Goal: Transaction & Acquisition: Purchase product/service

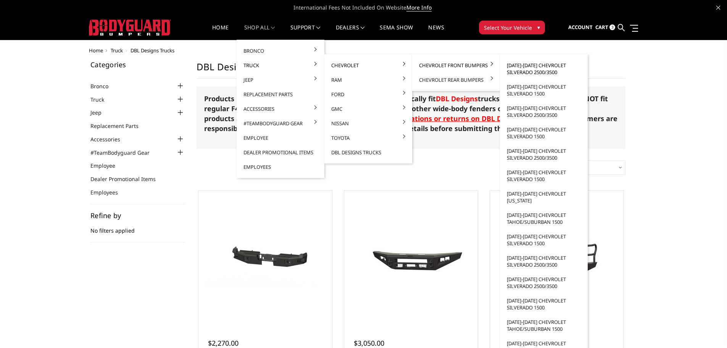
click at [531, 69] on link "[DATE]-[DATE] Chevrolet Silverado 2500/3500" at bounding box center [544, 68] width 82 height 21
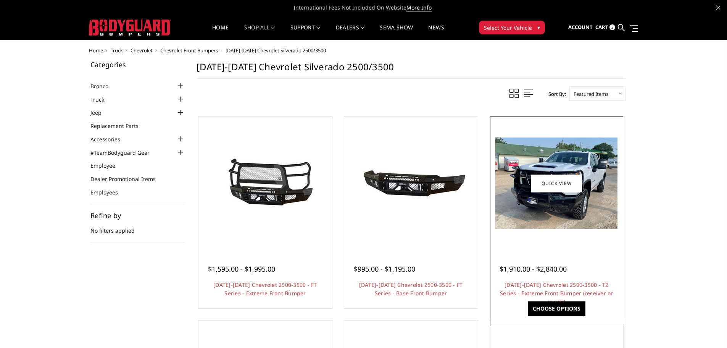
click at [546, 162] on img at bounding box center [557, 183] width 122 height 92
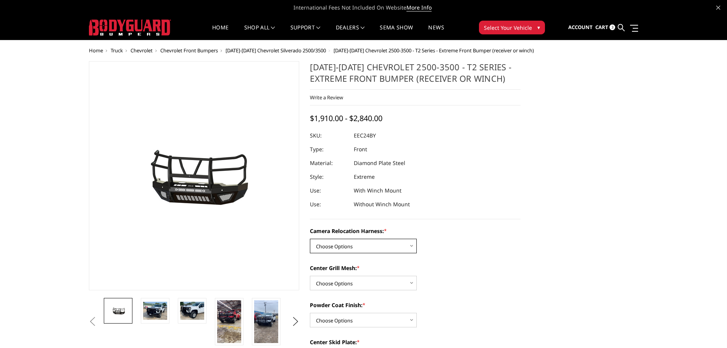
click at [396, 246] on select "Choose Options Without camera harness With camera harness" at bounding box center [363, 246] width 107 height 15
select select "3731"
click at [310, 239] on select "Choose Options Without camera harness With camera harness" at bounding box center [363, 246] width 107 height 15
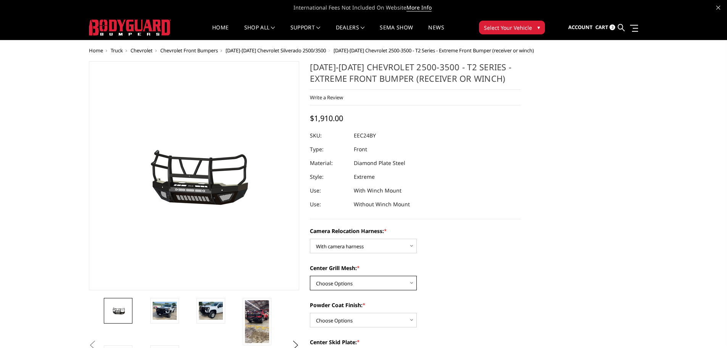
click at [397, 281] on select "Choose Options Without expanded metal With expanded metal" at bounding box center [363, 283] width 107 height 15
select select "3730"
click at [310, 276] on select "Choose Options Without expanded metal With expanded metal" at bounding box center [363, 283] width 107 height 15
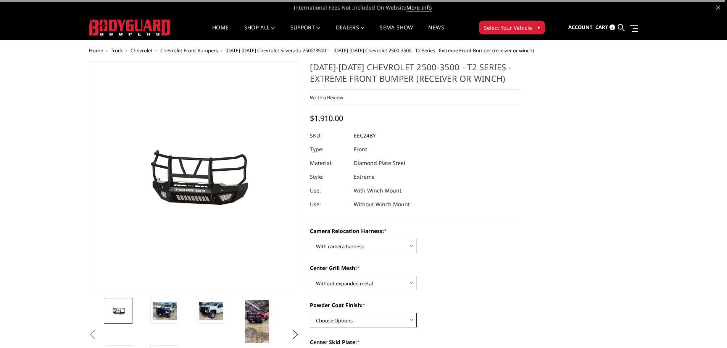
click at [373, 321] on select "Choose Options Textured Black Powder Coat Gloss Black Powder Coat Bare Metal" at bounding box center [363, 320] width 107 height 15
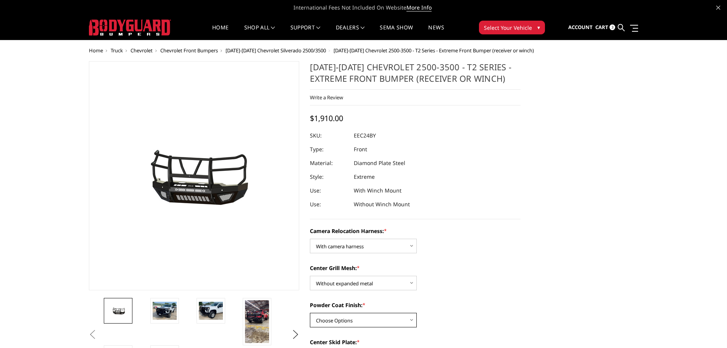
select select "3727"
click at [310, 313] on select "Choose Options Textured Black Powder Coat Gloss Black Powder Coat Bare Metal" at bounding box center [363, 320] width 107 height 15
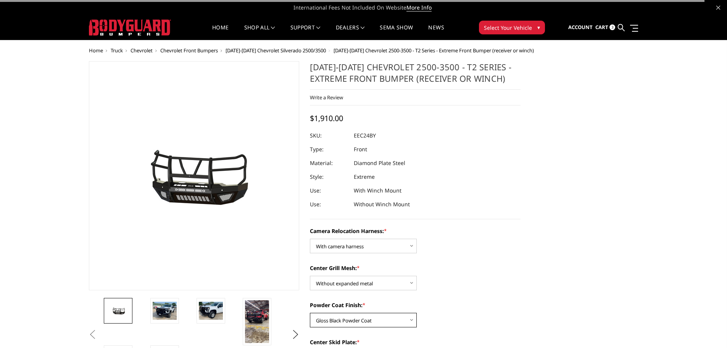
scroll to position [38, 0]
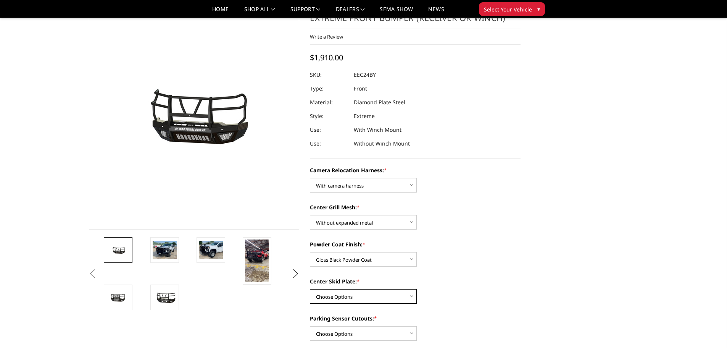
click at [362, 297] on select "Choose Options Winch Mount Skid Plate Standard Skid Plate (included) 2" Receive…" at bounding box center [363, 296] width 107 height 15
select select "3724"
click at [310, 289] on select "Choose Options Winch Mount Skid Plate Standard Skid Plate (included) 2" Receive…" at bounding box center [363, 296] width 107 height 15
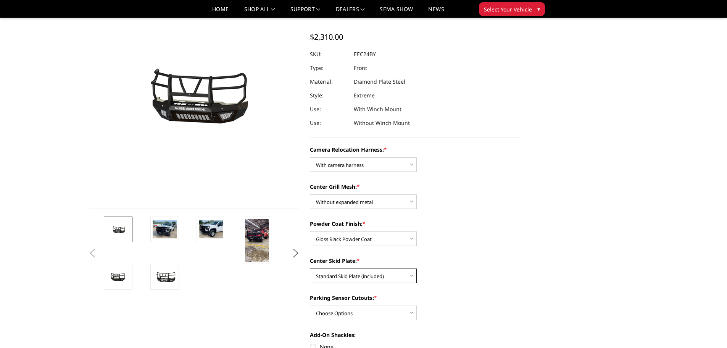
scroll to position [76, 0]
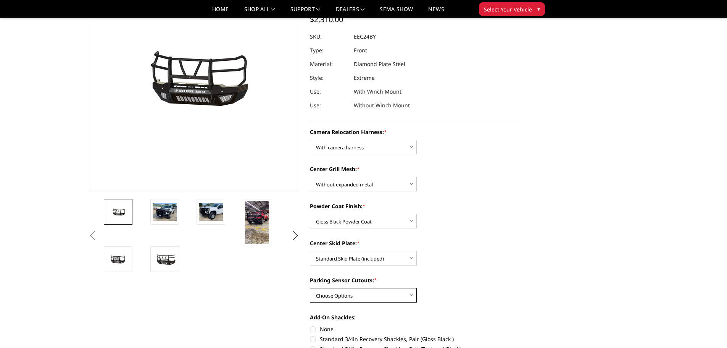
click at [391, 289] on select "Choose Options Yes - With Parking Sensor Cutouts" at bounding box center [363, 295] width 107 height 15
select select "3722"
click at [310, 288] on select "Choose Options Yes - With Parking Sensor Cutouts" at bounding box center [363, 295] width 107 height 15
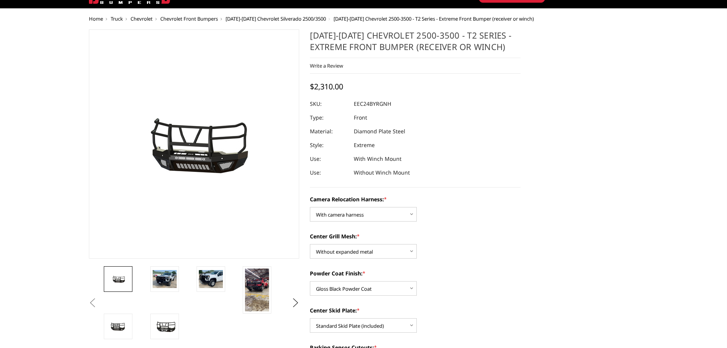
scroll to position [0, 0]
